Goal: Task Accomplishment & Management: Complete application form

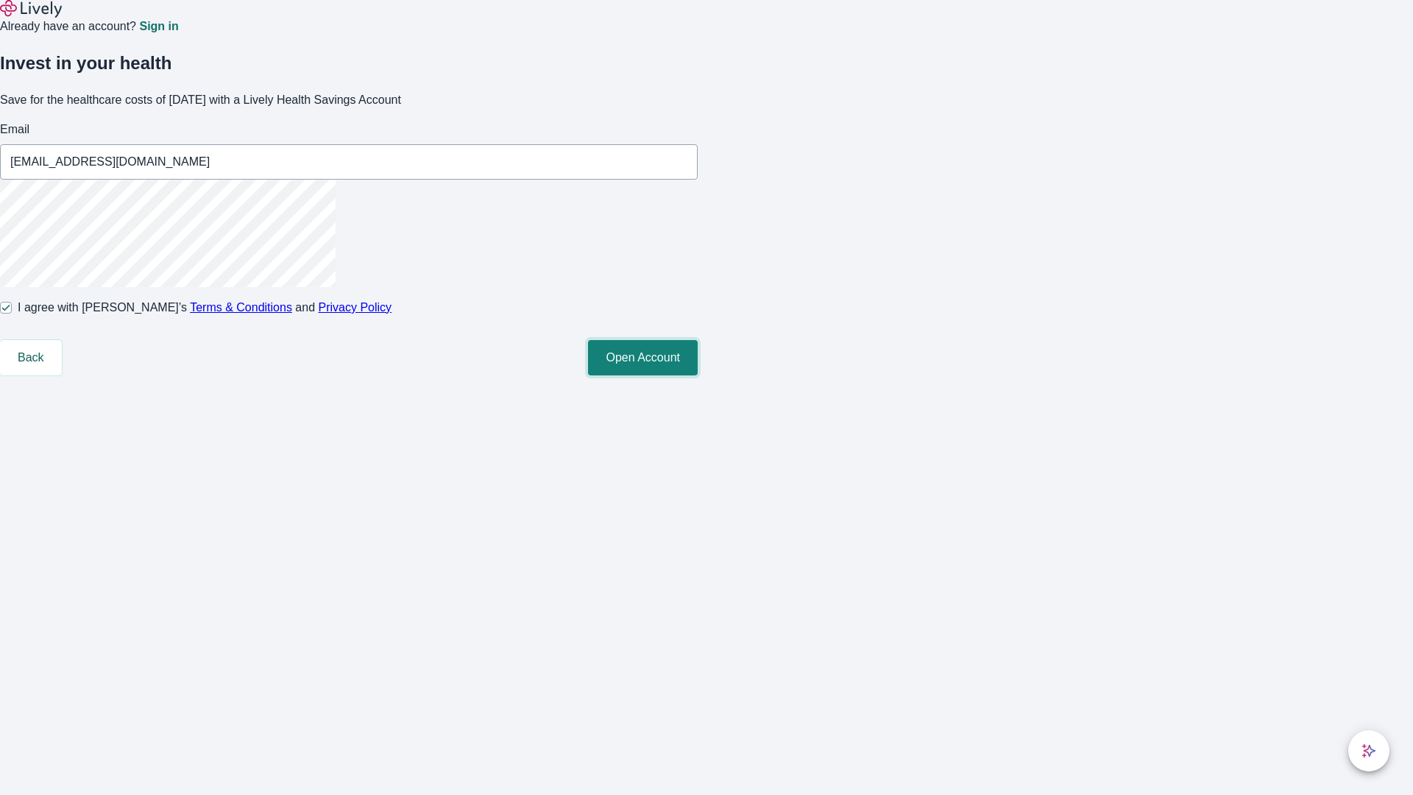
click at [698, 375] on button "Open Account" at bounding box center [643, 357] width 110 height 35
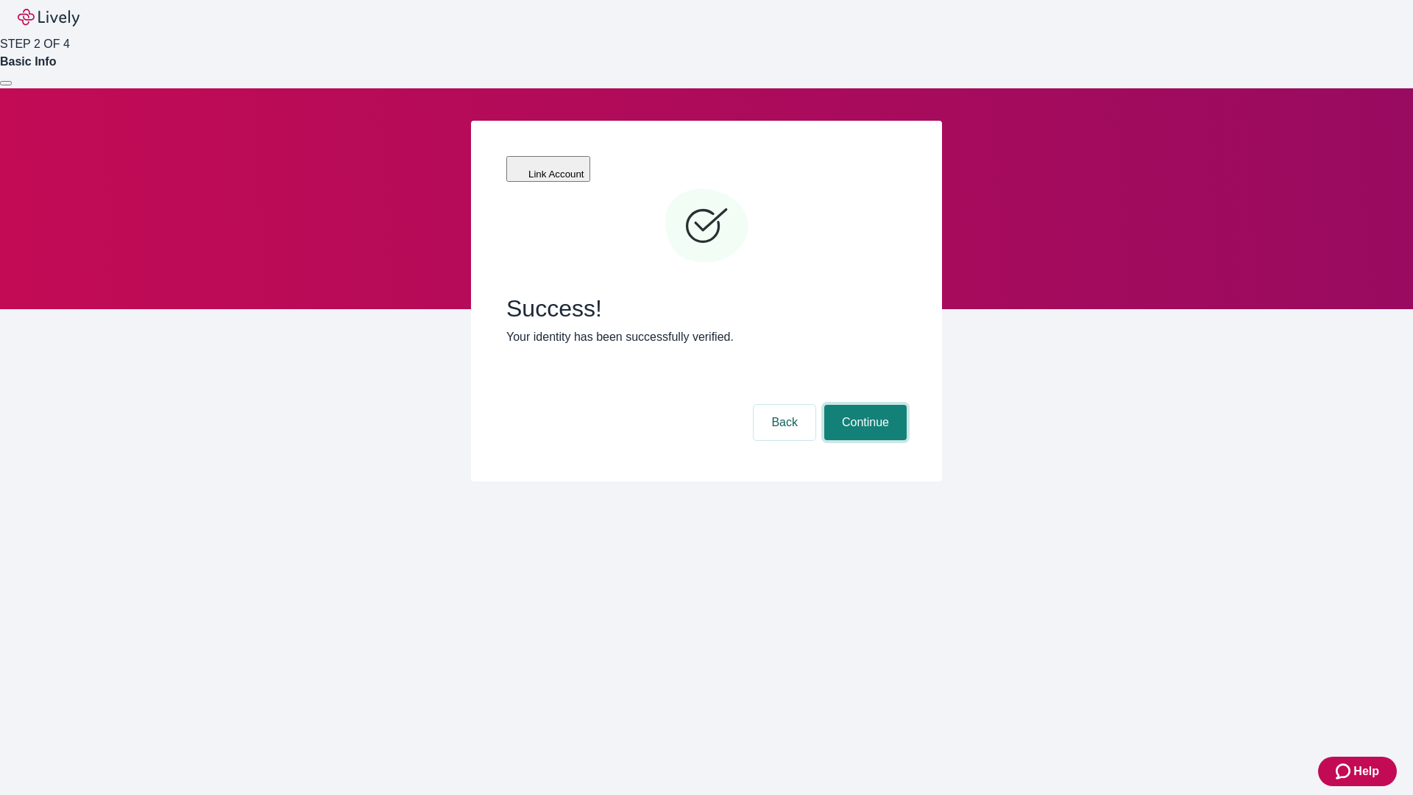
click at [863, 405] on button "Continue" at bounding box center [865, 422] width 82 height 35
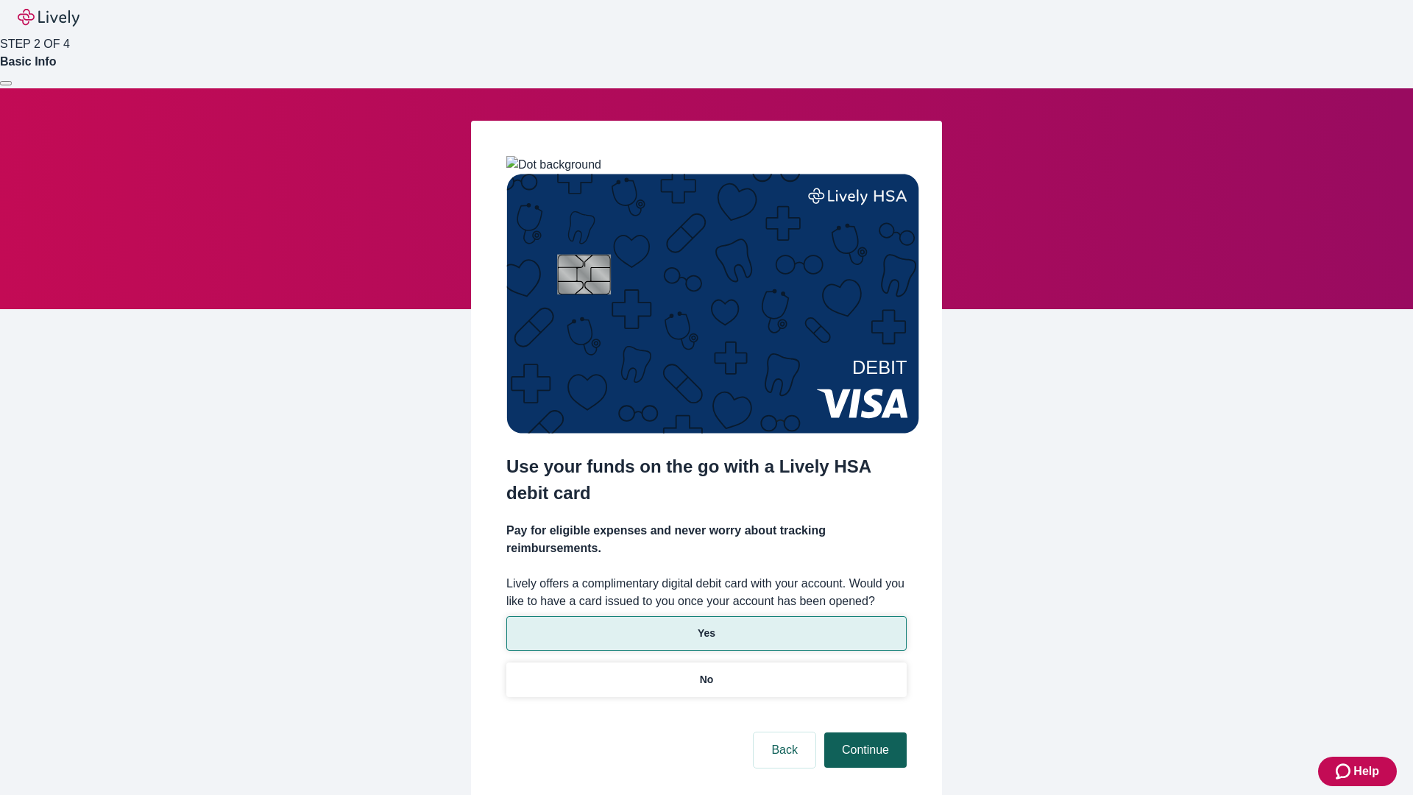
click at [706, 625] on p "Yes" at bounding box center [707, 632] width 18 height 15
click at [863, 732] on button "Continue" at bounding box center [865, 749] width 82 height 35
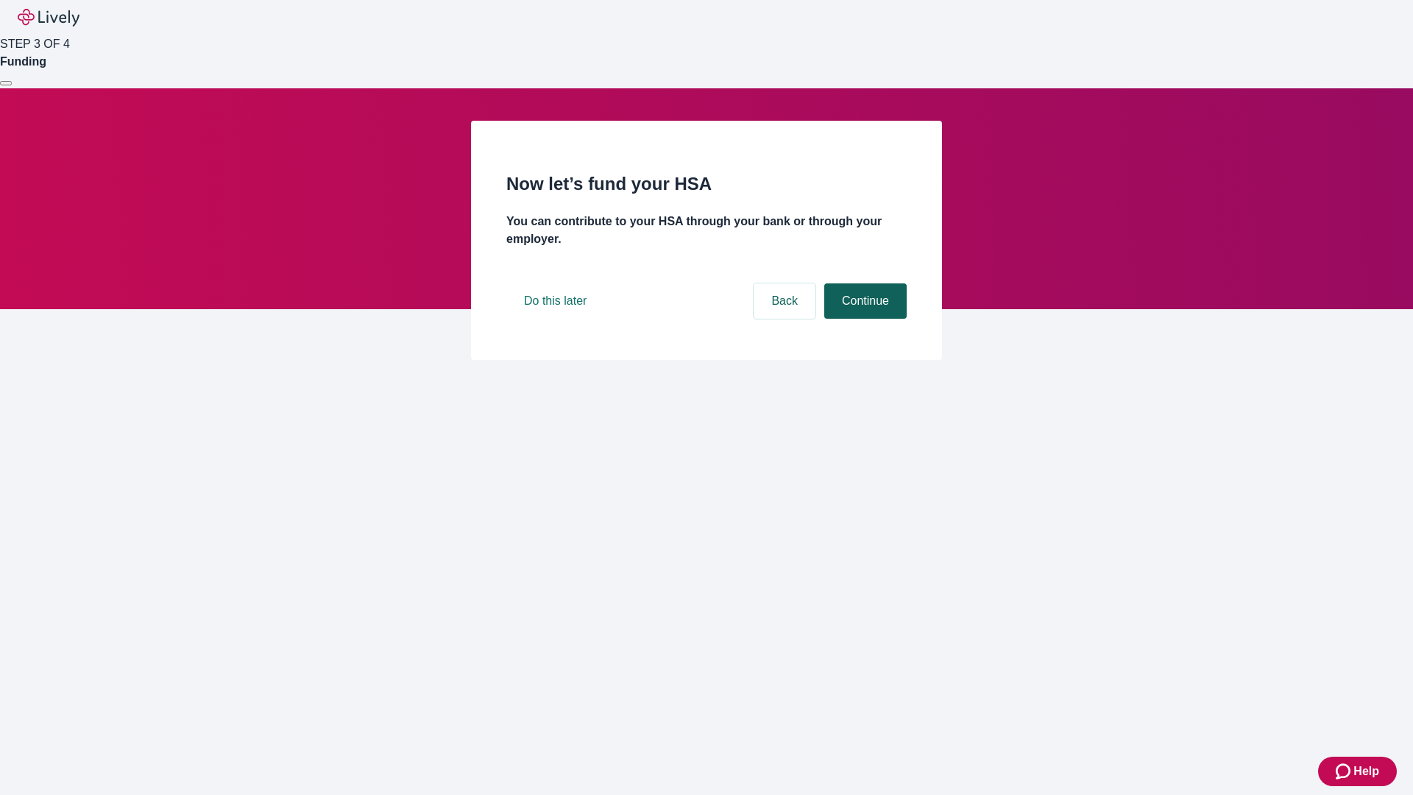
click at [863, 319] on button "Continue" at bounding box center [865, 300] width 82 height 35
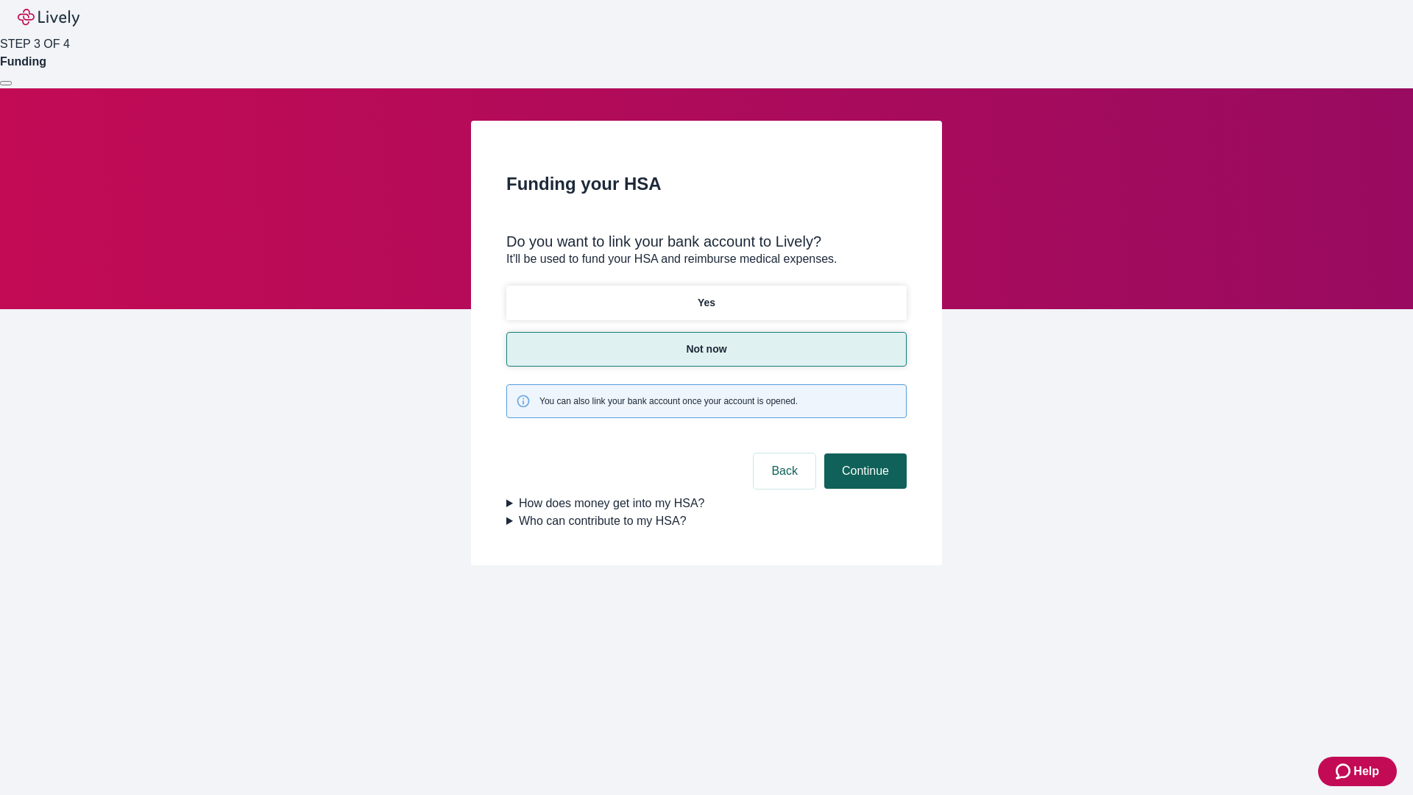
click at [863, 453] on button "Continue" at bounding box center [865, 470] width 82 height 35
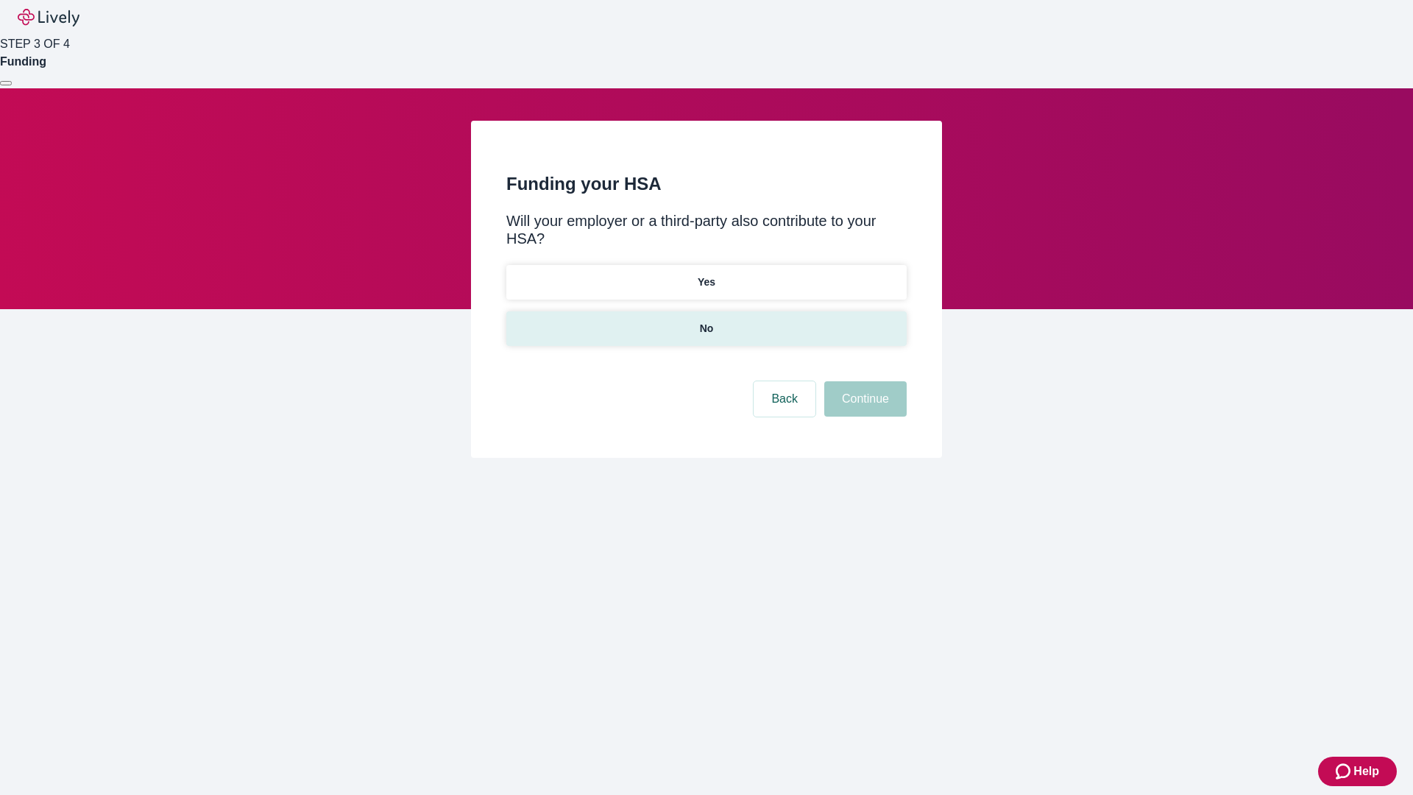
click at [706, 321] on p "No" at bounding box center [707, 328] width 14 height 15
click at [863, 381] on button "Continue" at bounding box center [865, 398] width 82 height 35
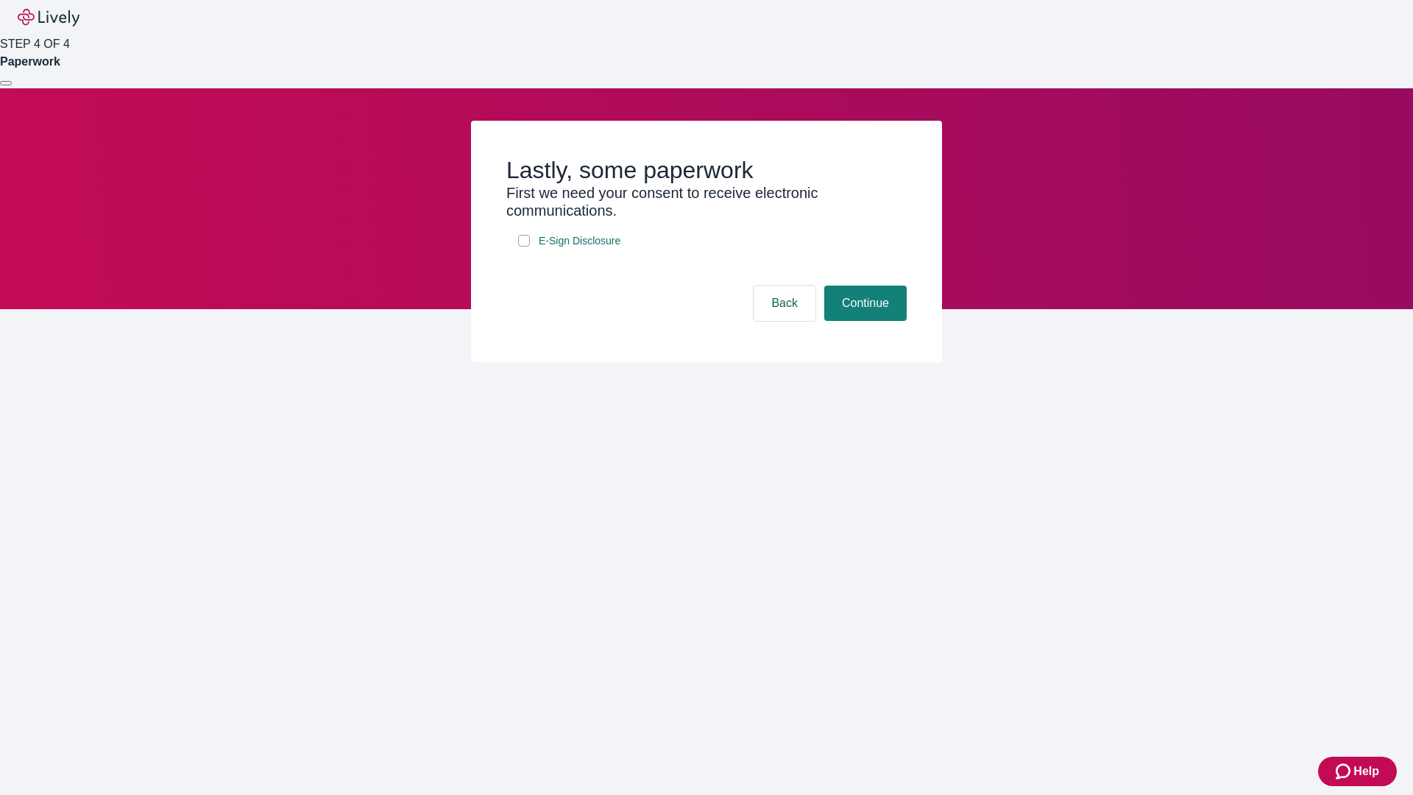
click at [524, 246] on input "E-Sign Disclosure" at bounding box center [524, 241] width 12 height 12
checkbox input "true"
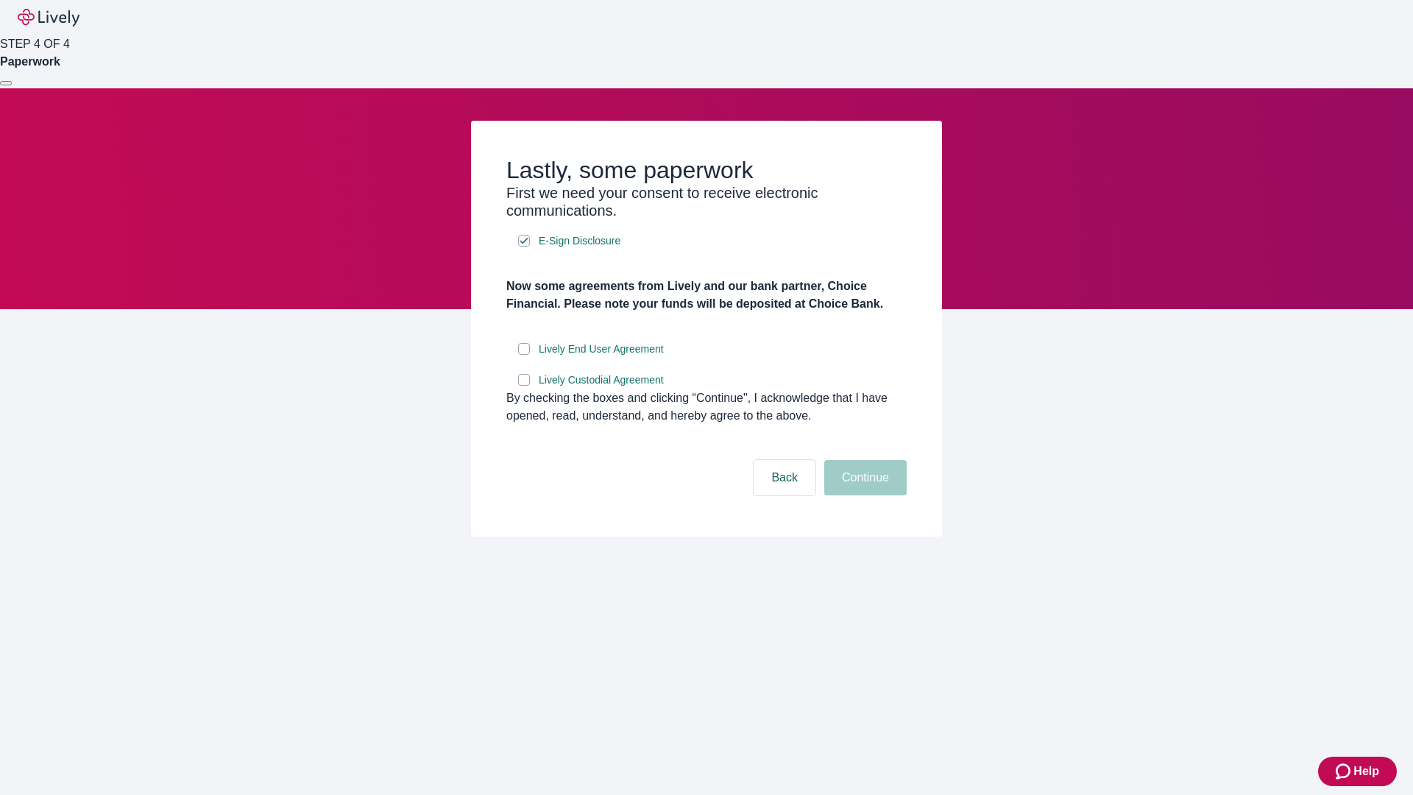
click at [524, 355] on input "Lively End User Agreement" at bounding box center [524, 349] width 12 height 12
checkbox input "true"
click at [524, 386] on input "Lively Custodial Agreement" at bounding box center [524, 380] width 12 height 12
checkbox input "true"
click at [863, 495] on button "Continue" at bounding box center [865, 477] width 82 height 35
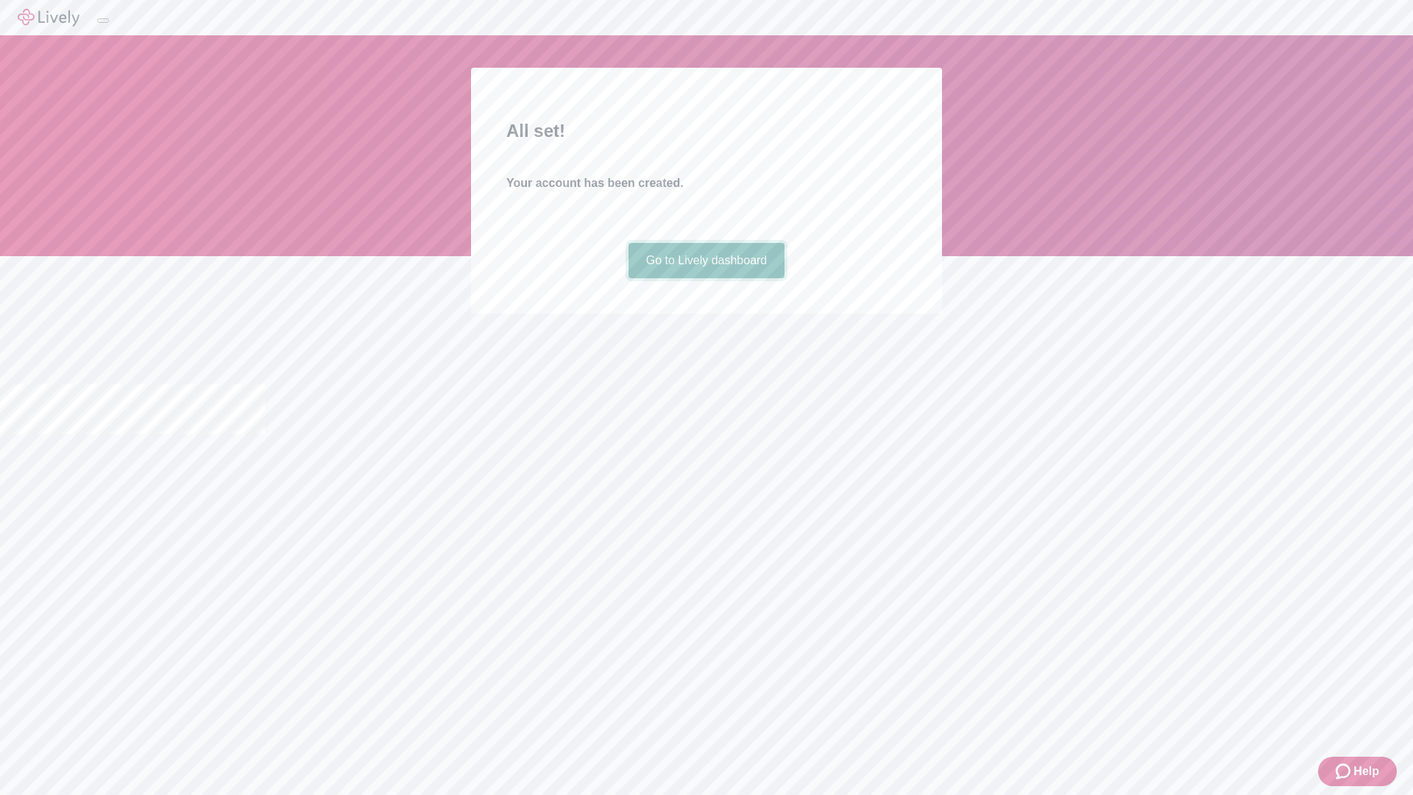
click at [706, 278] on link "Go to Lively dashboard" at bounding box center [706, 260] width 157 height 35
